Goal: Transaction & Acquisition: Purchase product/service

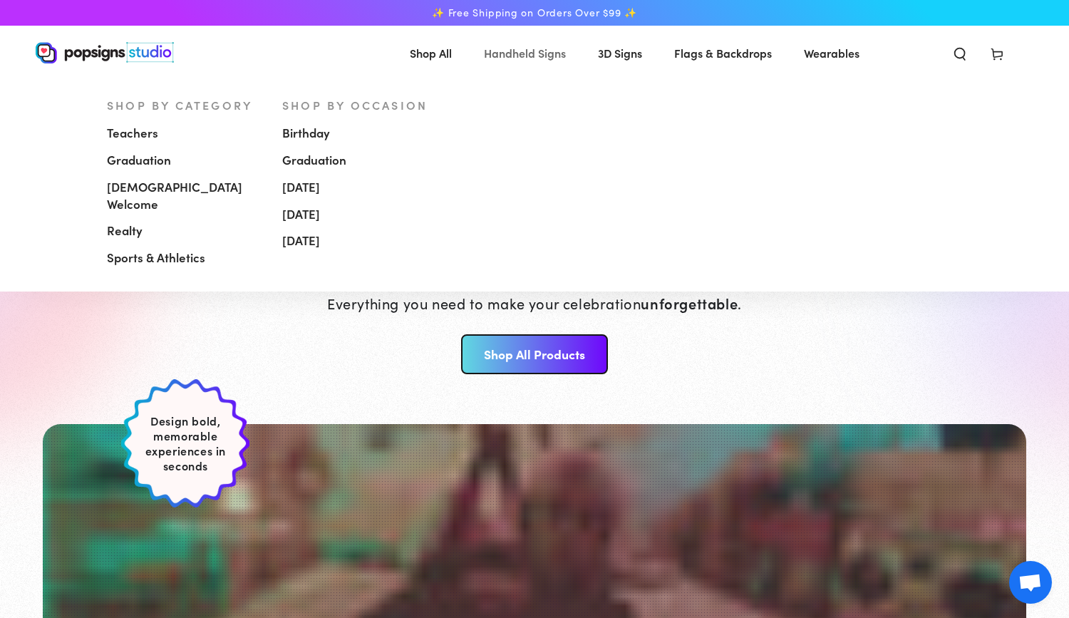
click at [531, 49] on span "Handheld Signs" at bounding box center [525, 53] width 82 height 21
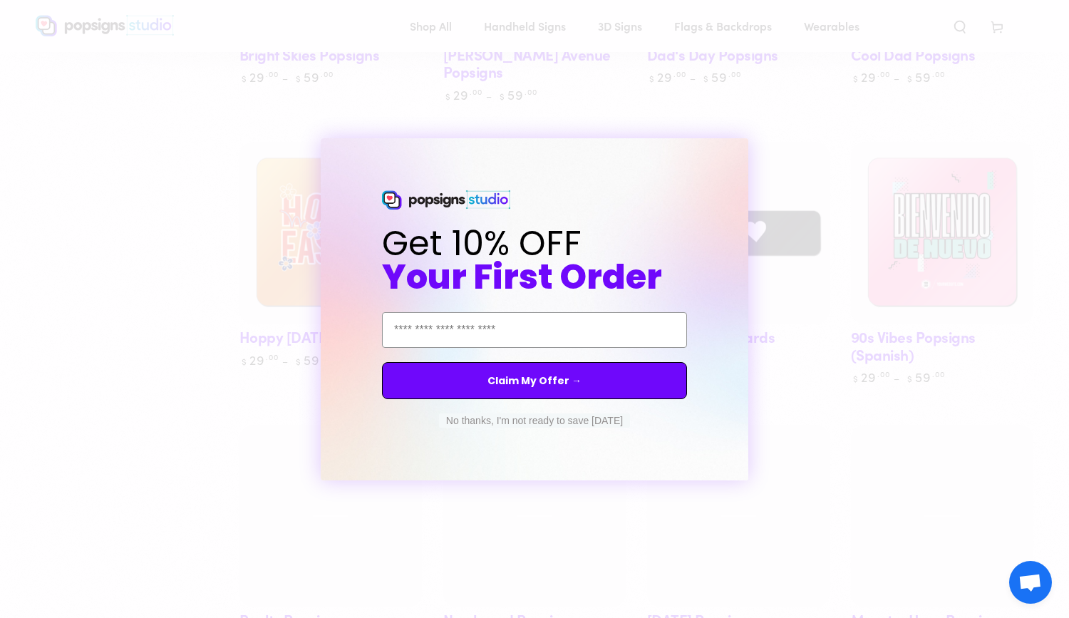
scroll to position [1519, 0]
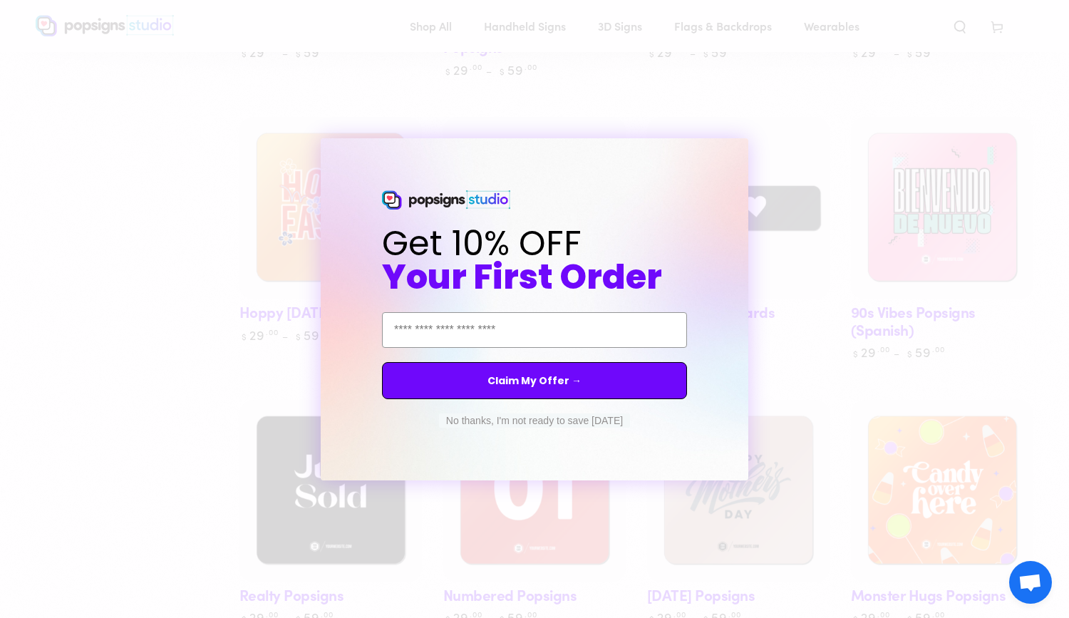
click at [480, 420] on button "No thanks, I'm not ready to save today" at bounding box center [534, 420] width 191 height 14
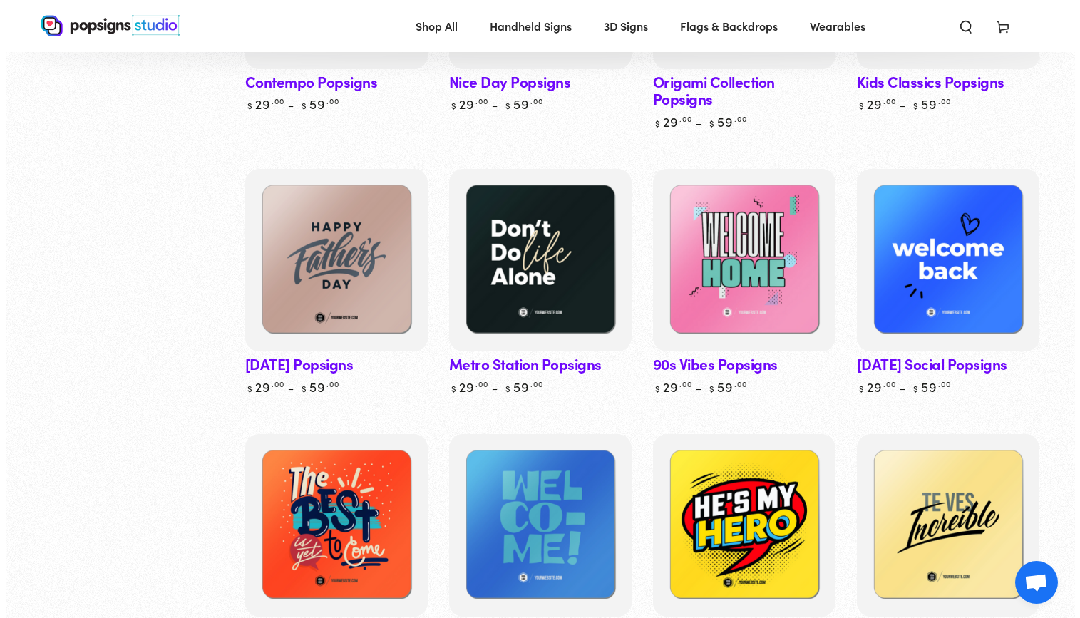
scroll to position [0, 0]
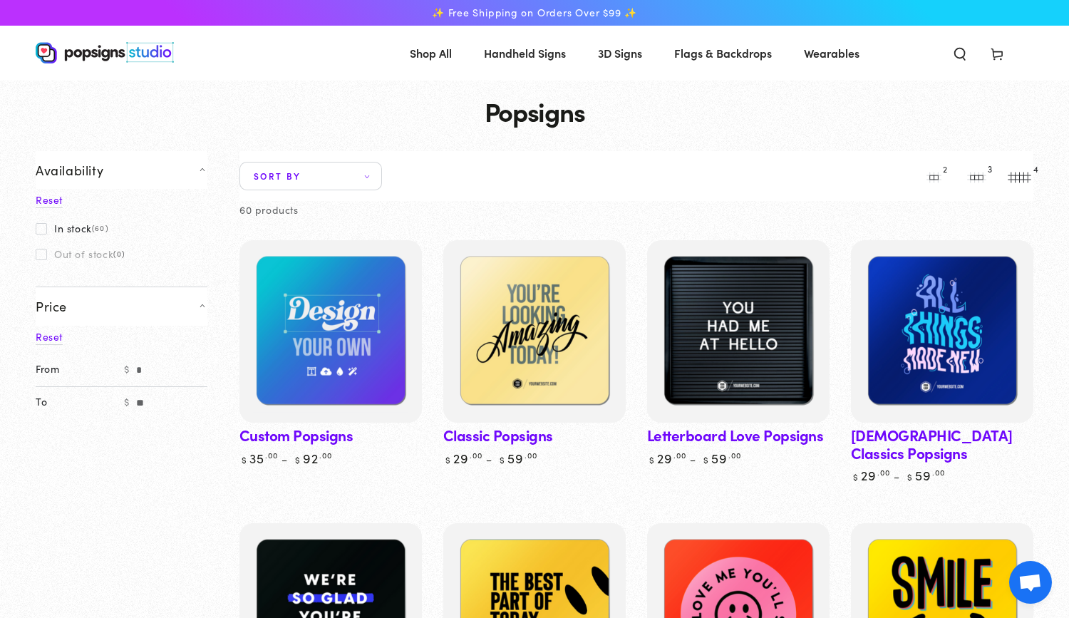
click at [963, 54] on icon "Search our site" at bounding box center [960, 53] width 14 height 14
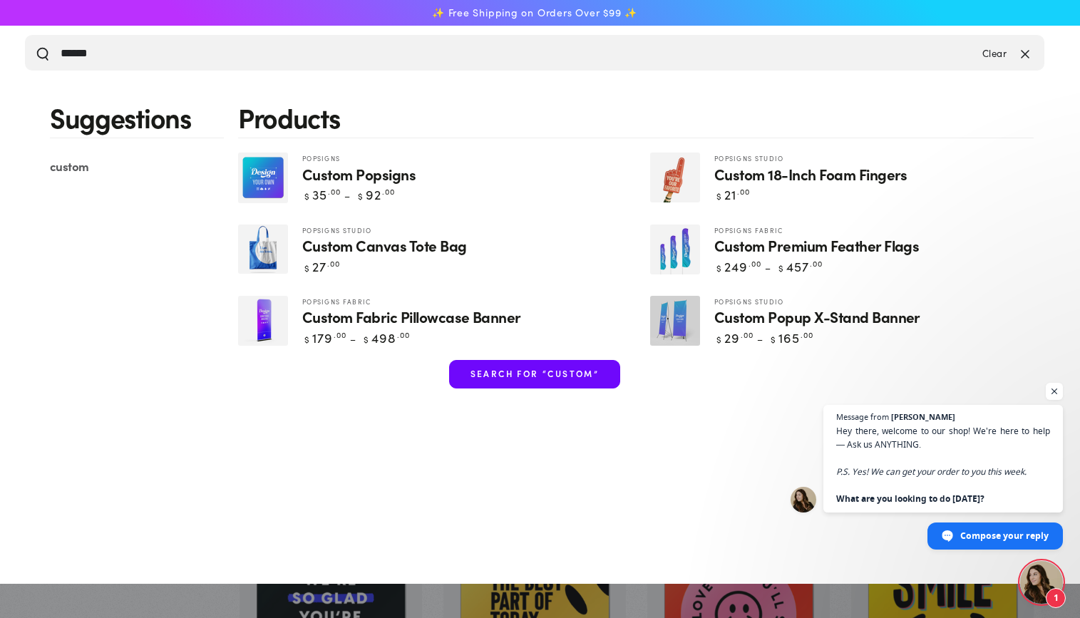
type input "******"
click at [334, 172] on span "Custom Popsigns" at bounding box center [358, 174] width 113 height 16
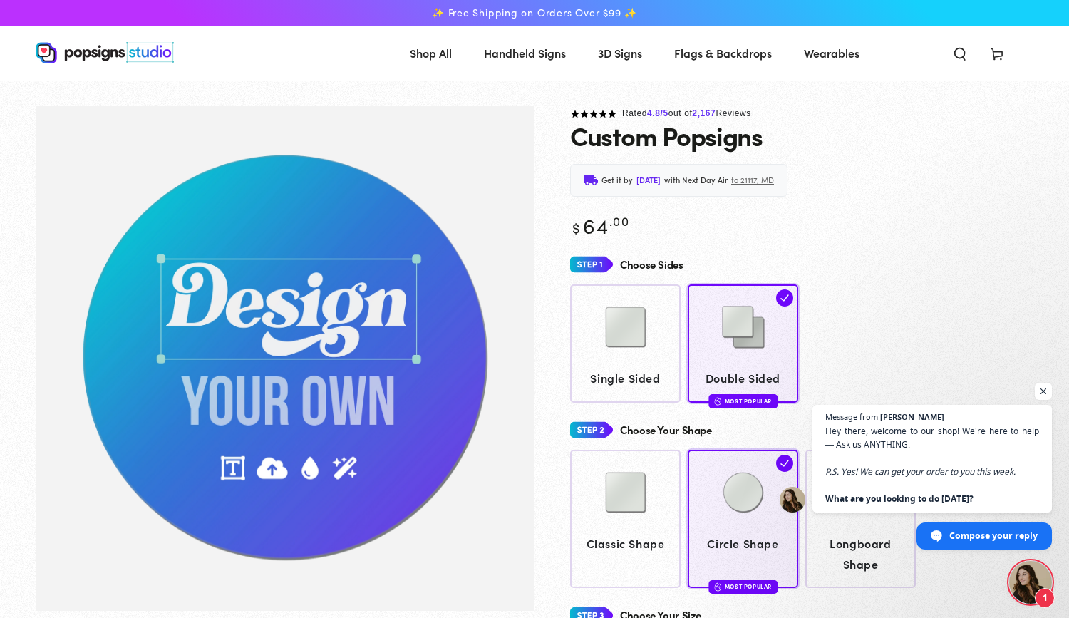
click at [997, 58] on icon at bounding box center [997, 53] width 14 height 14
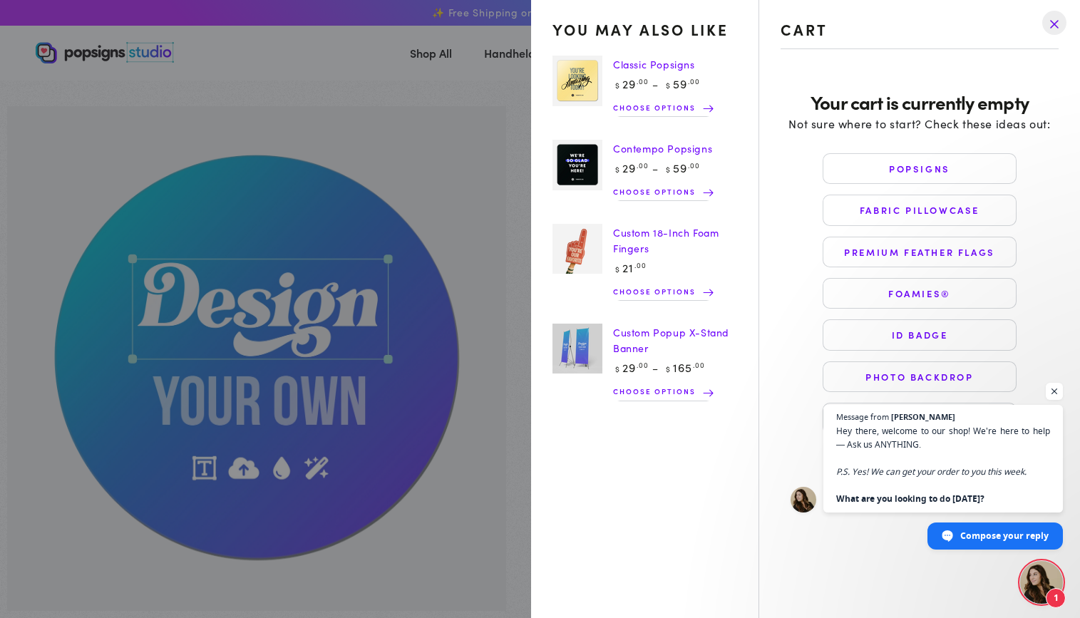
click at [978, 68] on summary "Cart" at bounding box center [996, 52] width 37 height 31
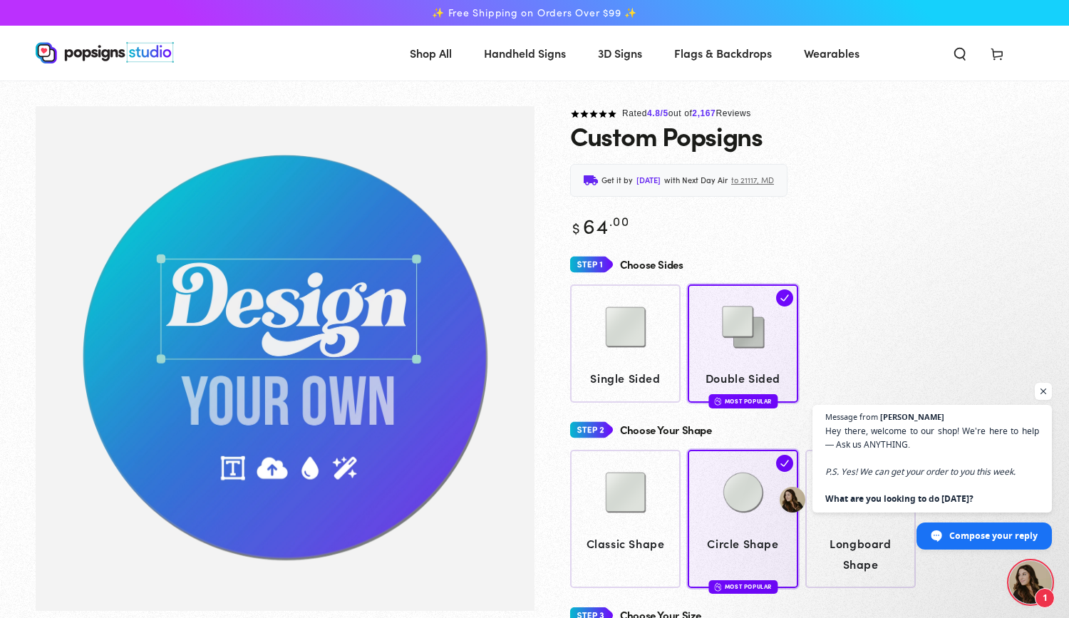
click at [94, 58] on img at bounding box center [105, 52] width 138 height 21
